Goal: Navigation & Orientation: Find specific page/section

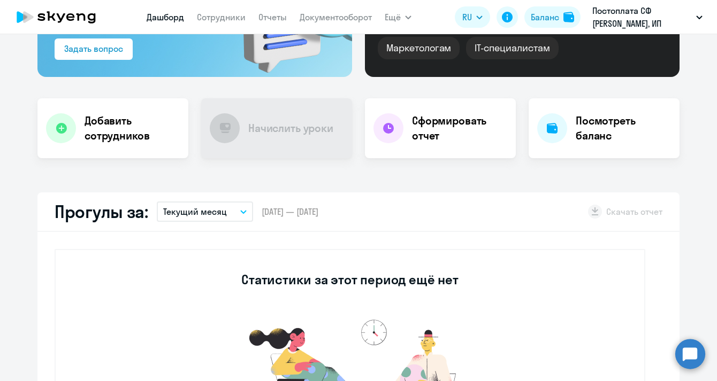
select select "30"
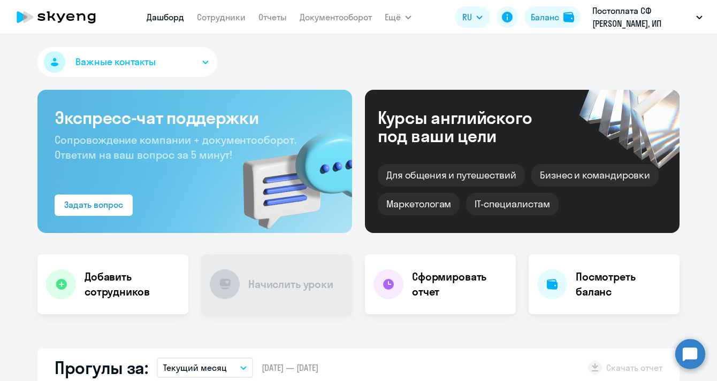
click at [188, 59] on button "Важные контакты" at bounding box center [127, 62] width 180 height 30
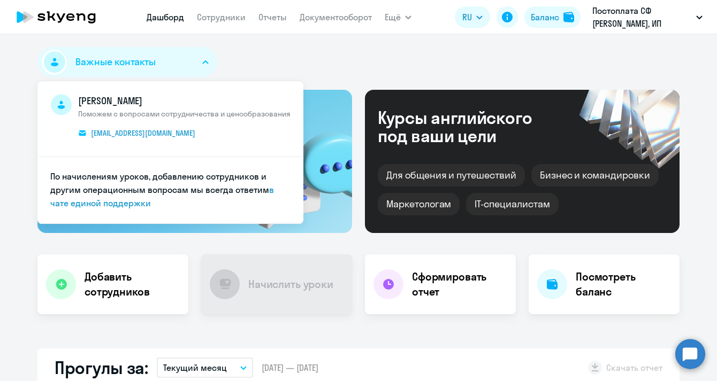
click at [188, 59] on button "Важные контакты" at bounding box center [127, 62] width 180 height 30
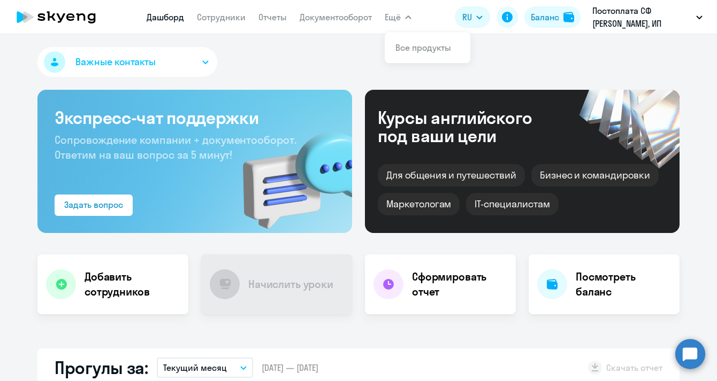
click at [407, 16] on icon "button" at bounding box center [408, 18] width 6 height 4
click at [217, 16] on link "Сотрудники" at bounding box center [221, 17] width 49 height 11
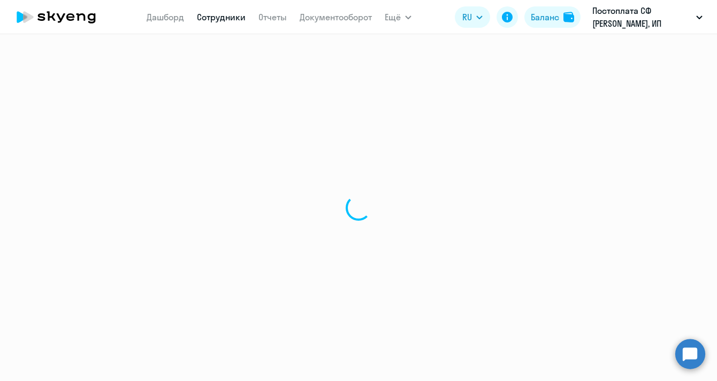
select select "30"
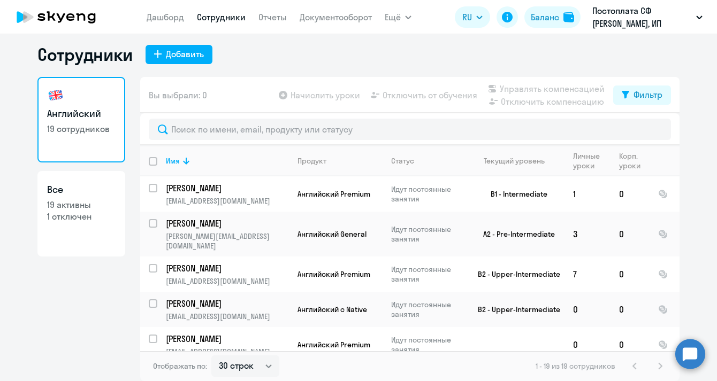
click at [321, 95] on app-table-action-button "Начислить уроки" at bounding box center [318, 95] width 83 height 13
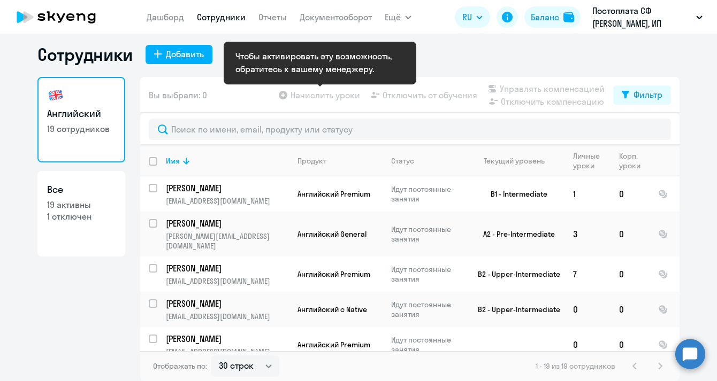
click at [321, 96] on app-table-action-button "Начислить уроки" at bounding box center [318, 95] width 83 height 13
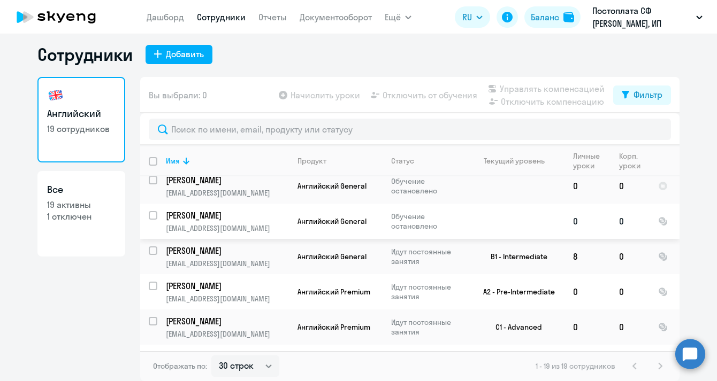
scroll to position [6, 0]
click at [85, 202] on p "19 активны" at bounding box center [81, 205] width 68 height 12
select select "30"
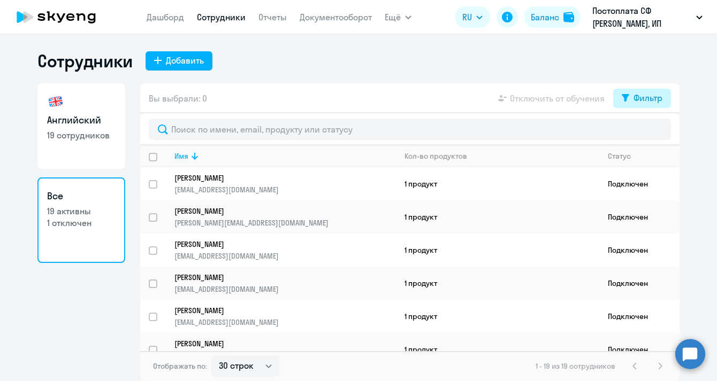
click at [635, 98] on div "Фильтр" at bounding box center [647, 97] width 29 height 13
click at [663, 131] on div "Показать отключенных от обучения" at bounding box center [585, 135] width 172 height 45
click at [654, 131] on span at bounding box center [653, 133] width 18 height 11
click at [644, 133] on input "checkbox" at bounding box center [644, 133] width 1 height 1
click at [530, 75] on div "Сотрудники Добавить Английский 19 сотрудников Все 19 активны 1 отключен Вы выбр…" at bounding box center [358, 215] width 642 height 331
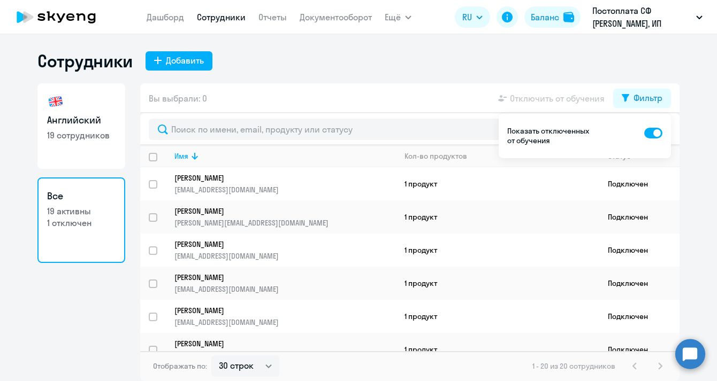
click at [418, 114] on div at bounding box center [409, 129] width 539 height 32
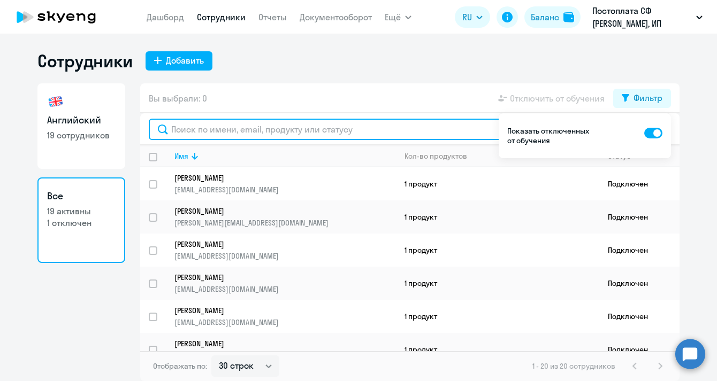
click at [424, 135] on input "text" at bounding box center [410, 129] width 522 height 21
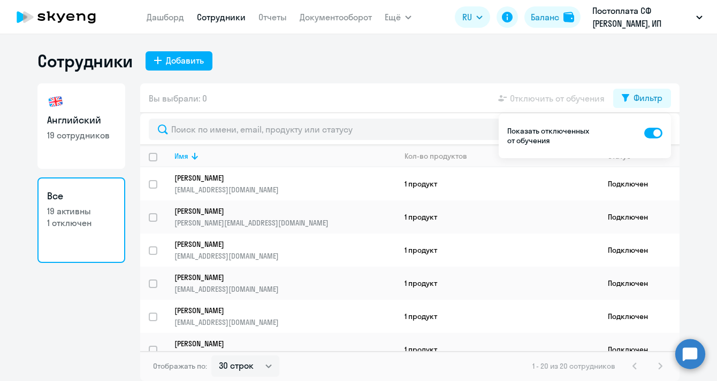
click at [424, 54] on div "Сотрудники Добавить" at bounding box center [358, 60] width 642 height 21
click at [576, 43] on div "Сотрудники Добавить Английский 19 сотрудников Все 19 активны 1 отключен Вы выбр…" at bounding box center [358, 207] width 717 height 347
click at [652, 133] on span at bounding box center [653, 133] width 18 height 11
click at [644, 133] on input "checkbox" at bounding box center [644, 133] width 1 height 1
checkbox input "false"
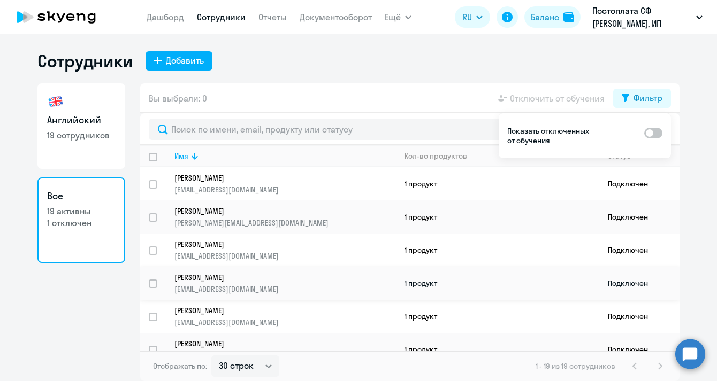
scroll to position [2, 0]
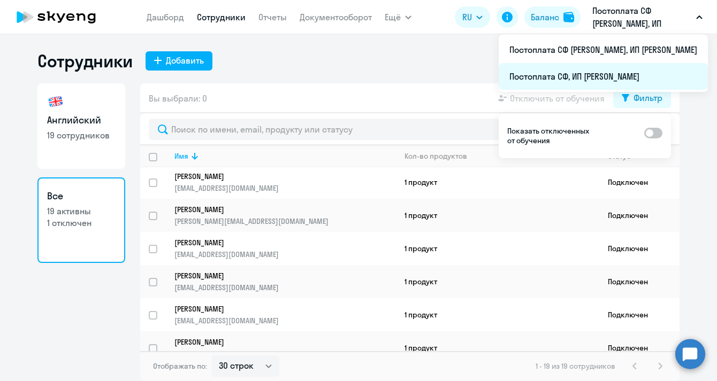
click at [639, 74] on li "Постоплата СФ, ИП [PERSON_NAME]" at bounding box center [603, 76] width 209 height 27
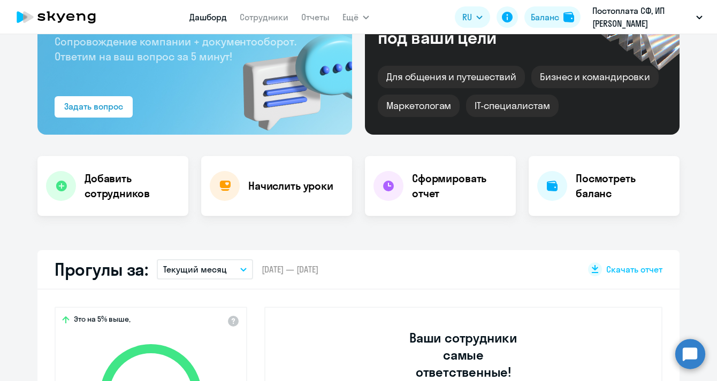
scroll to position [30, 0]
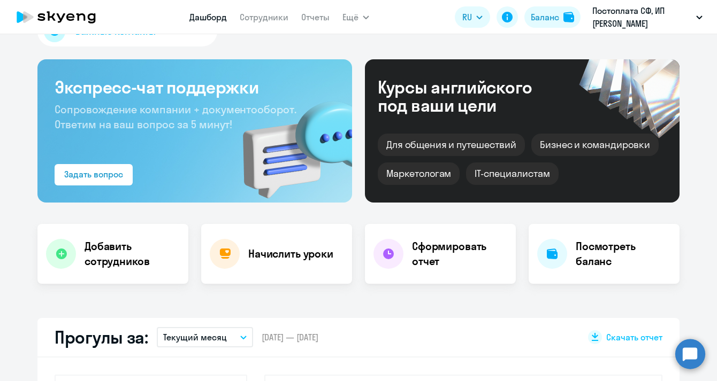
click at [263, 24] on nav "Дашборд Сотрудники Отчеты" at bounding box center [259, 16] width 140 height 21
click at [274, 17] on link "Сотрудники" at bounding box center [264, 17] width 49 height 11
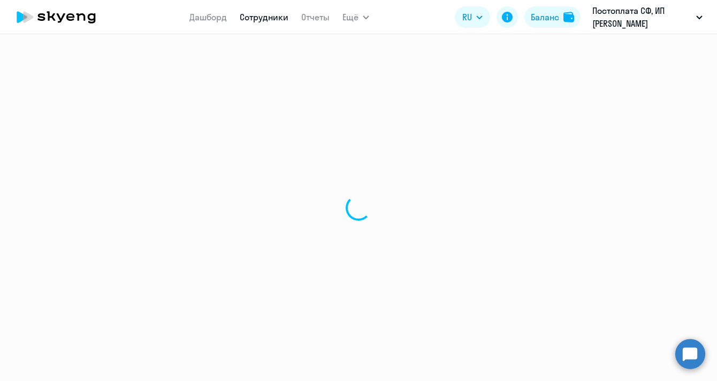
select select "30"
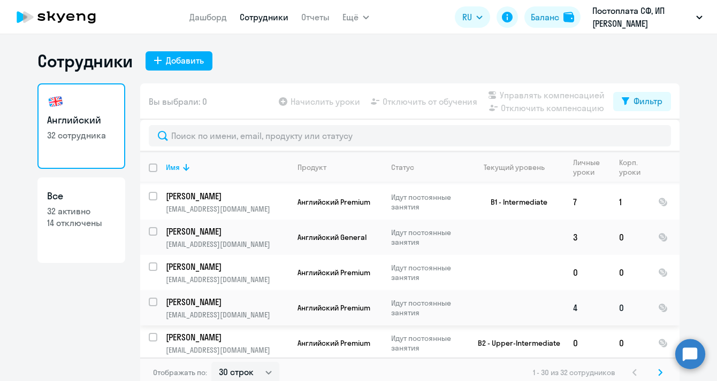
scroll to position [6, 0]
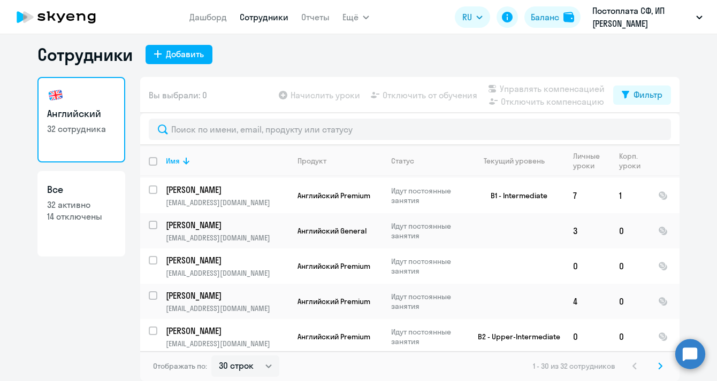
click at [656, 365] on svg-icon at bounding box center [660, 366] width 13 height 13
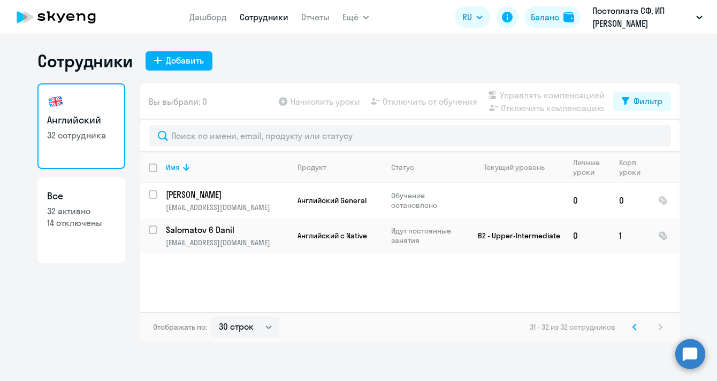
scroll to position [0, 0]
click at [642, 103] on div "Фильтр" at bounding box center [647, 101] width 29 height 13
click at [549, 271] on div "Имя Продукт Статус Текущий уровень Личные уроки Корп. уроки [PERSON_NAME] [PERS…" at bounding box center [409, 232] width 539 height 161
click at [637, 100] on div "Фильтр" at bounding box center [647, 101] width 29 height 13
click at [635, 325] on icon at bounding box center [634, 327] width 3 height 6
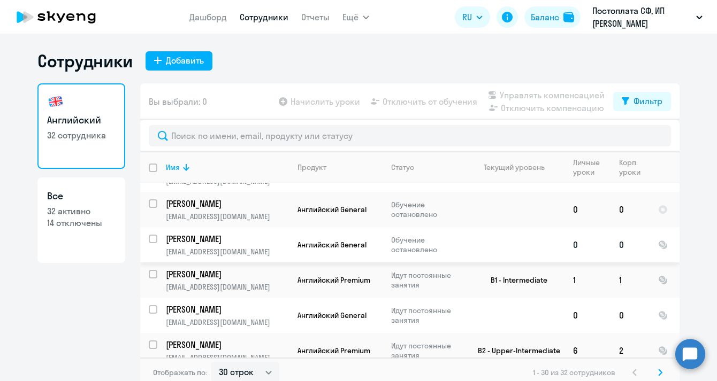
scroll to position [25, 0]
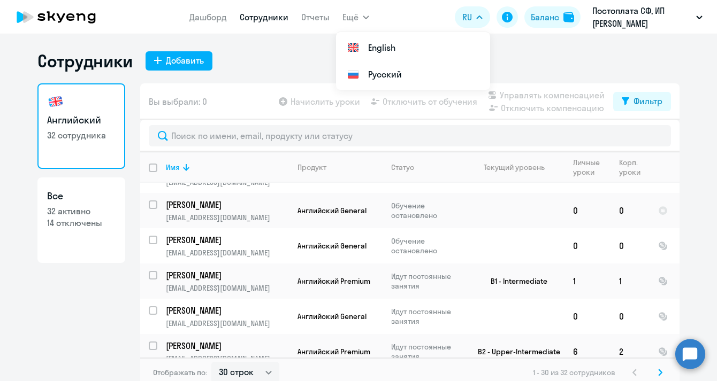
click at [85, 229] on link "Все 32 активно 14 отключены" at bounding box center [81, 221] width 88 height 86
select select "30"
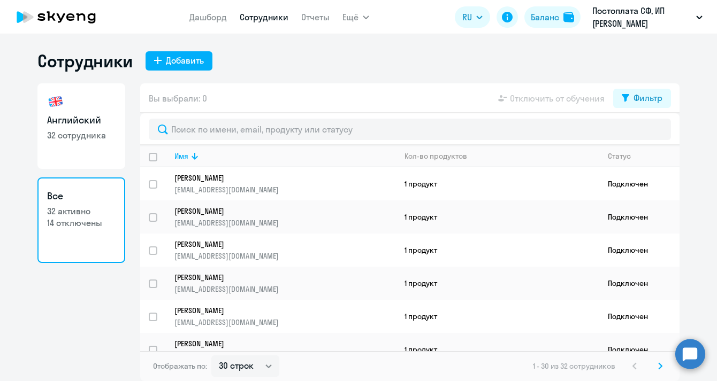
select select "30"
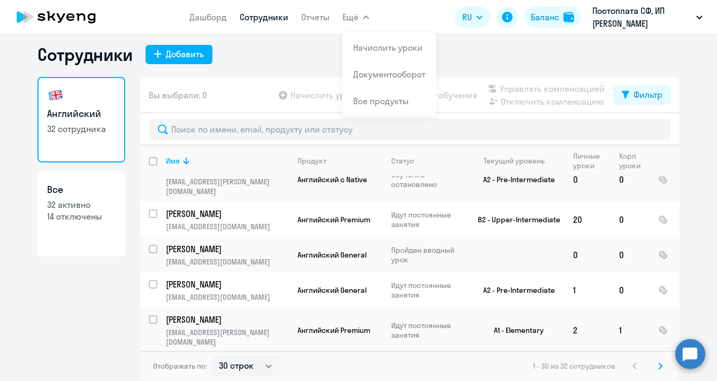
scroll to position [433, 0]
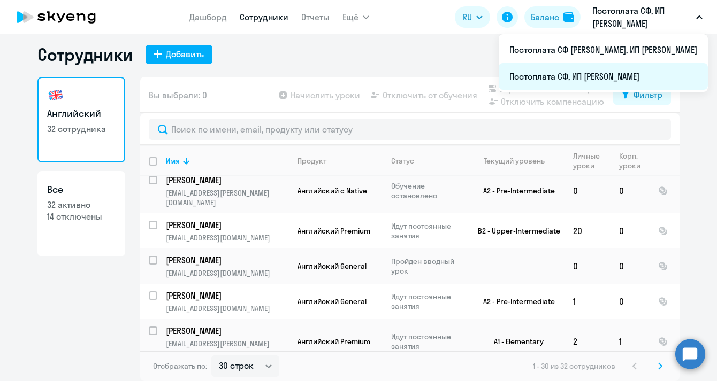
click at [622, 76] on li "Постоплата СФ, ИП [PERSON_NAME]" at bounding box center [603, 76] width 209 height 27
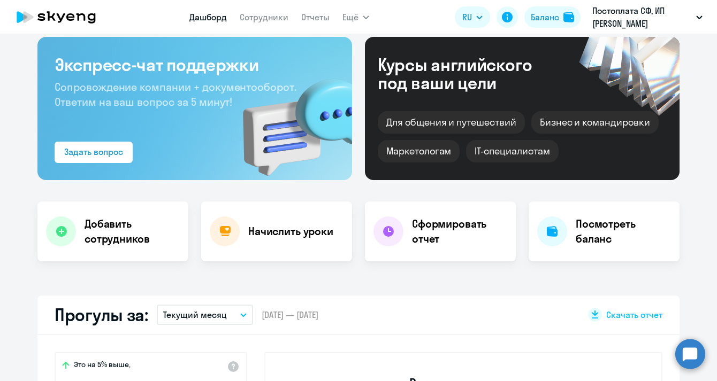
scroll to position [43, 0]
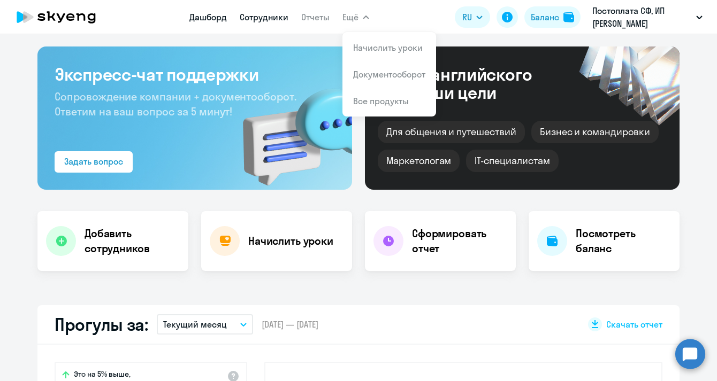
click at [265, 19] on link "Сотрудники" at bounding box center [264, 17] width 49 height 11
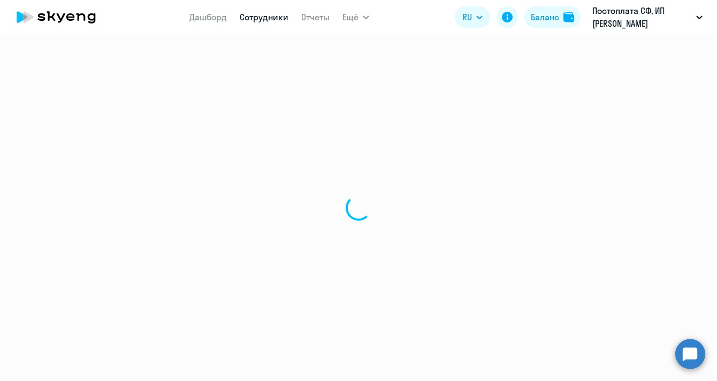
select select "30"
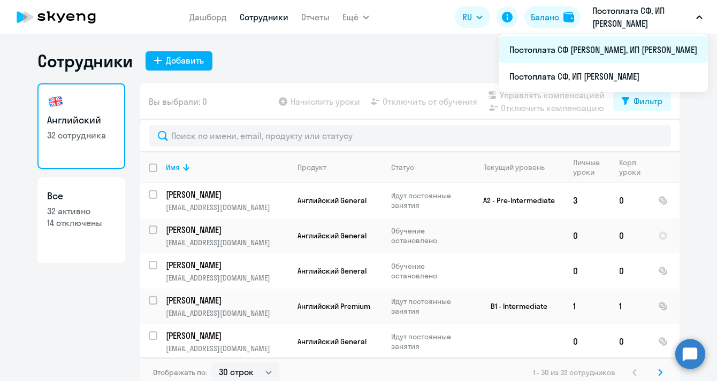
click at [637, 48] on li "Постоплата СФ [PERSON_NAME], ИП [PERSON_NAME]" at bounding box center [603, 49] width 209 height 27
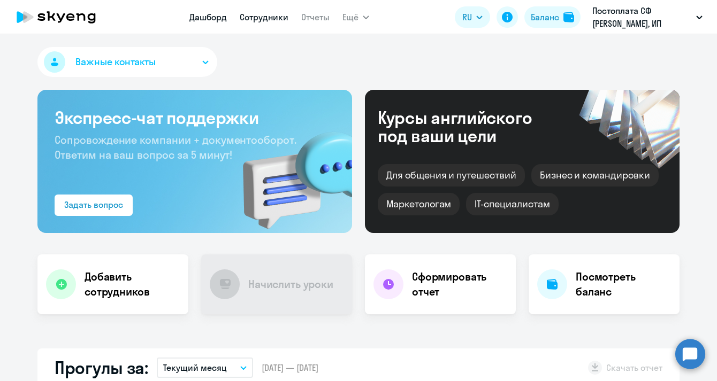
click at [264, 17] on link "Сотрудники" at bounding box center [264, 17] width 49 height 11
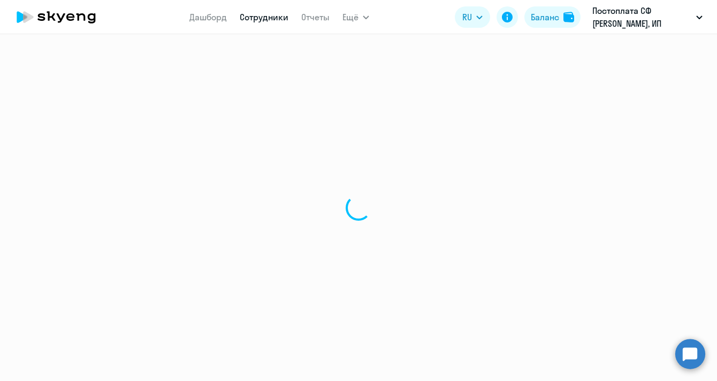
select select "30"
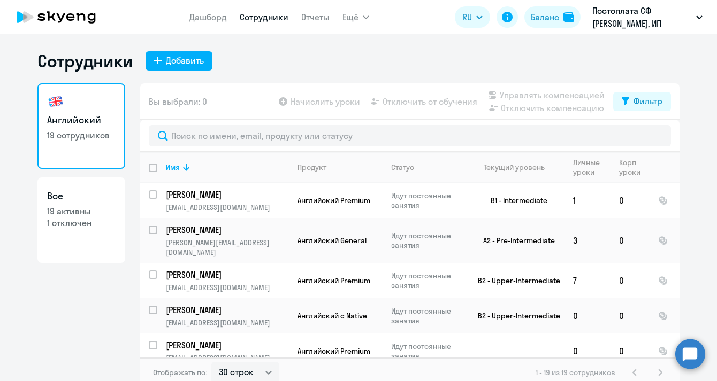
click at [81, 227] on p "1 отключен" at bounding box center [81, 223] width 68 height 12
select select "30"
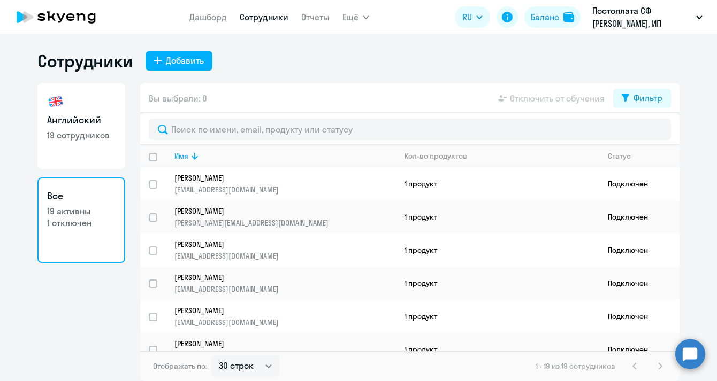
click at [82, 131] on p "19 сотрудников" at bounding box center [81, 135] width 68 height 12
select select "30"
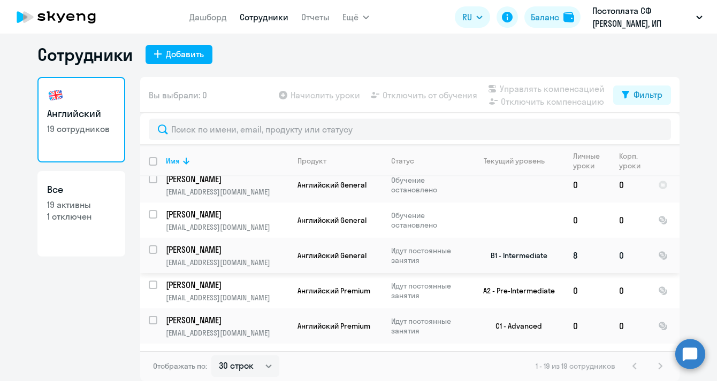
scroll to position [496, 0]
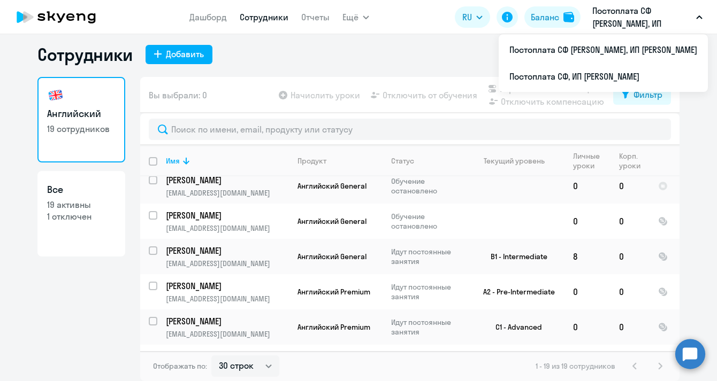
click at [688, 15] on p "Постоплата СФ [PERSON_NAME], ИП [PERSON_NAME]" at bounding box center [642, 17] width 100 height 26
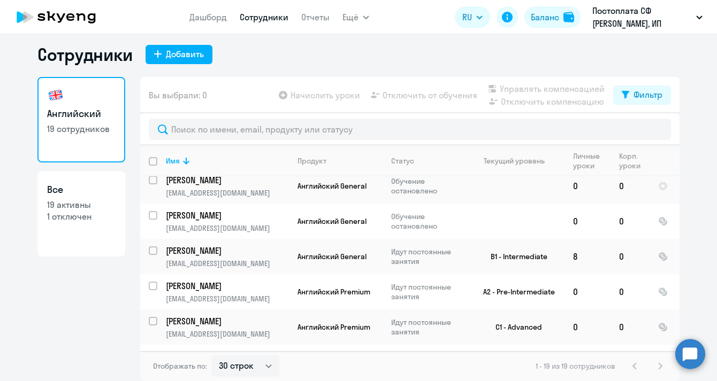
click at [698, 17] on icon "button" at bounding box center [699, 17] width 5 height 3
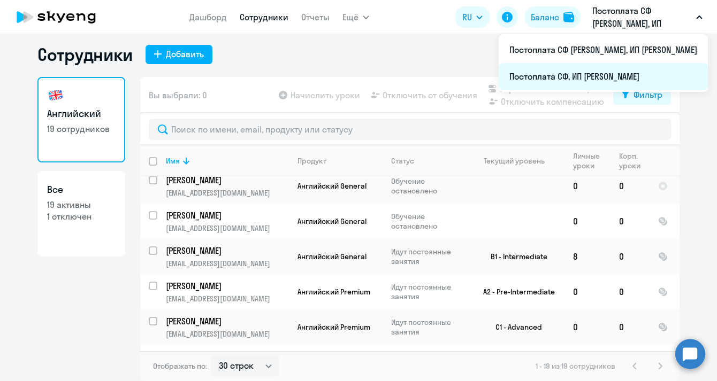
click at [635, 74] on li "Постоплата СФ, ИП [PERSON_NAME]" at bounding box center [603, 76] width 209 height 27
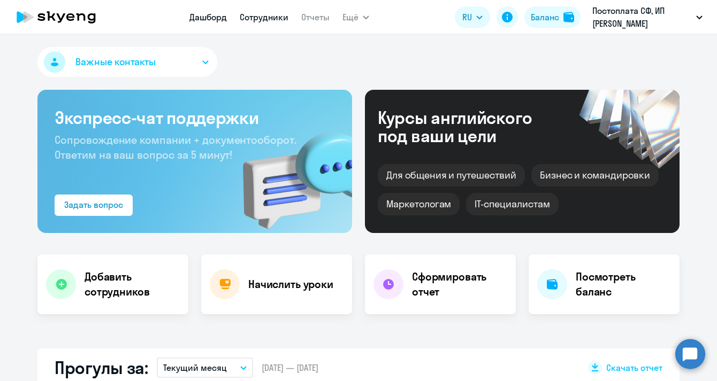
click at [273, 20] on link "Сотрудники" at bounding box center [264, 17] width 49 height 11
select select "30"
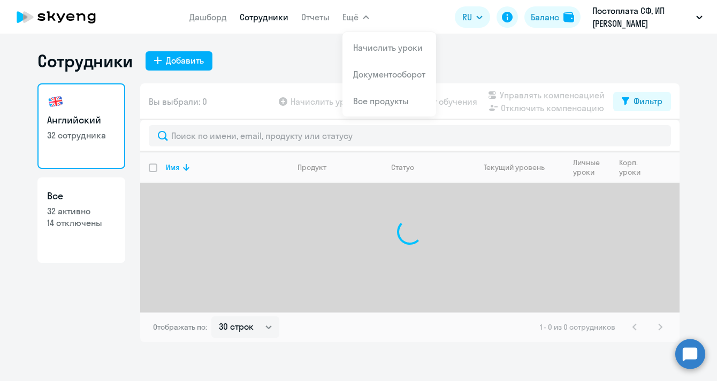
click at [359, 13] on button "Ещё" at bounding box center [355, 16] width 27 height 21
click at [350, 16] on span "Ещё" at bounding box center [350, 17] width 16 height 13
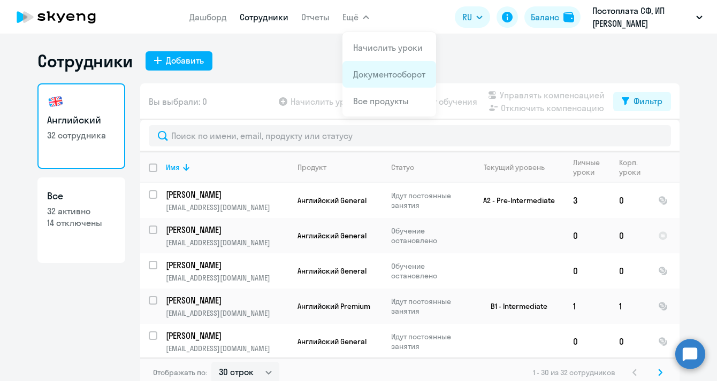
click at [399, 79] on link "Документооборот" at bounding box center [389, 74] width 72 height 11
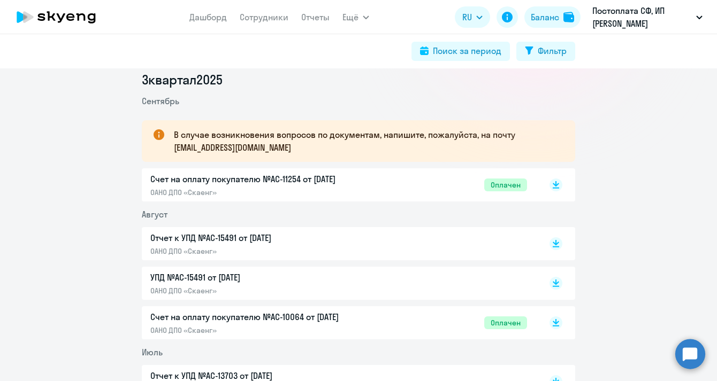
scroll to position [154, 0]
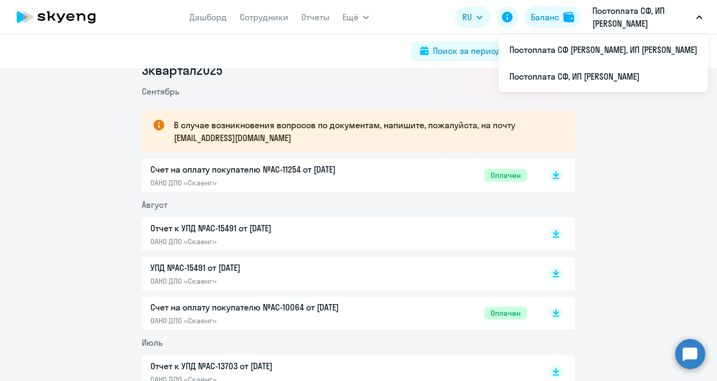
select select "30"
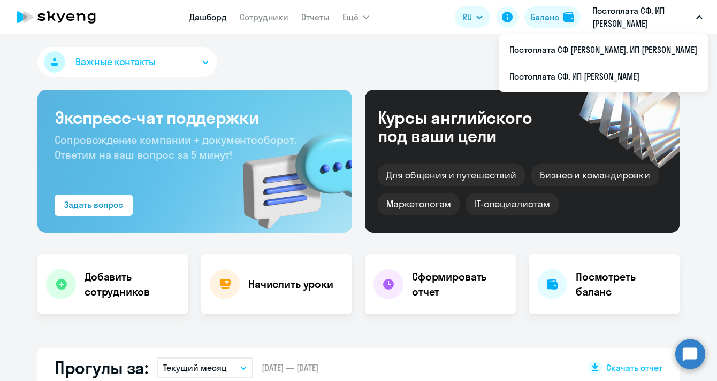
select select "30"
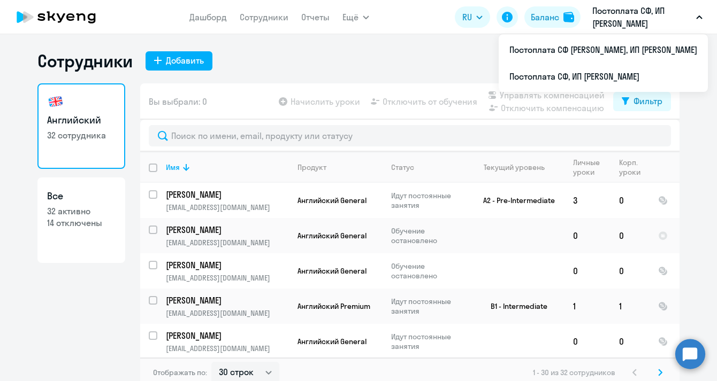
select select "30"
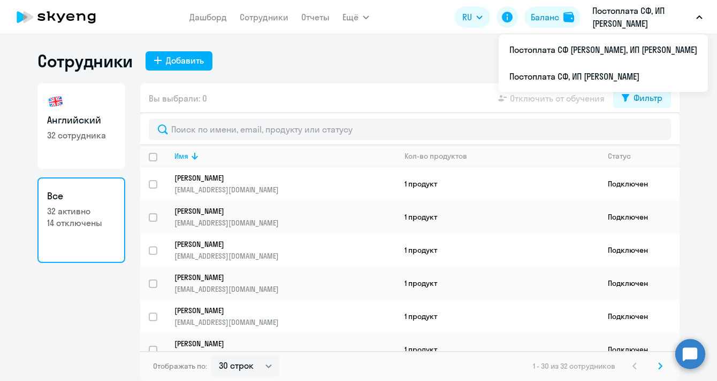
select select "30"
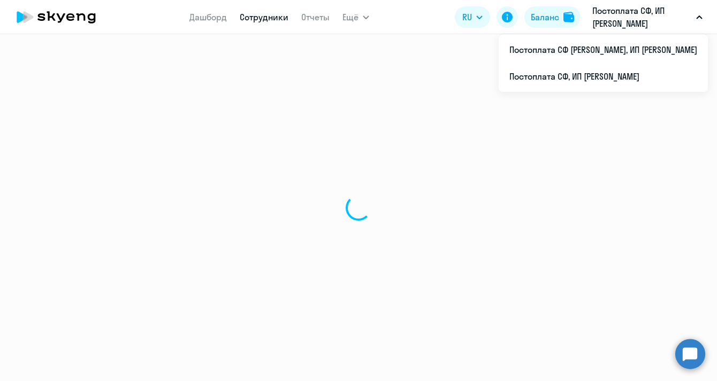
select select "30"
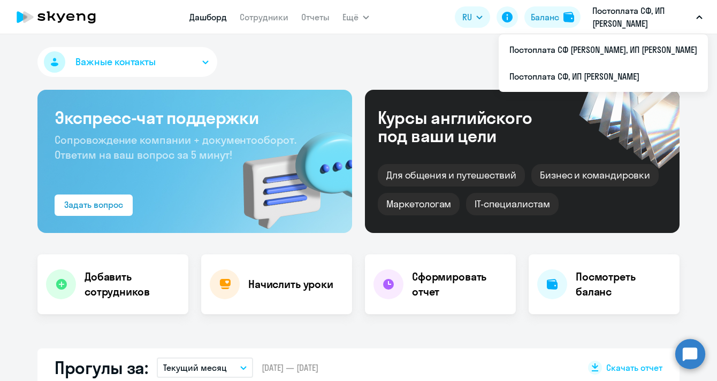
select select "30"
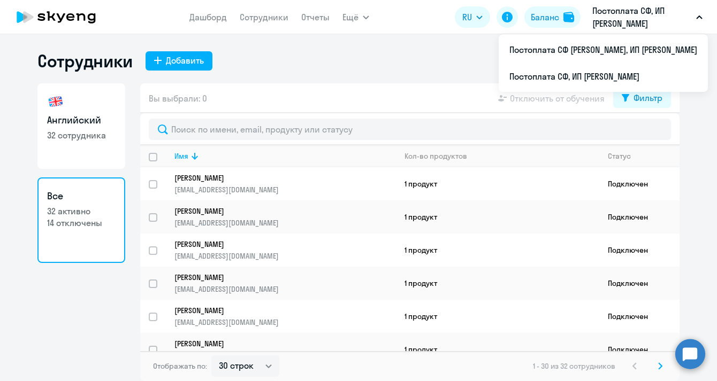
select select "30"
